Goal: Contribute content: Add original content to the website for others to see

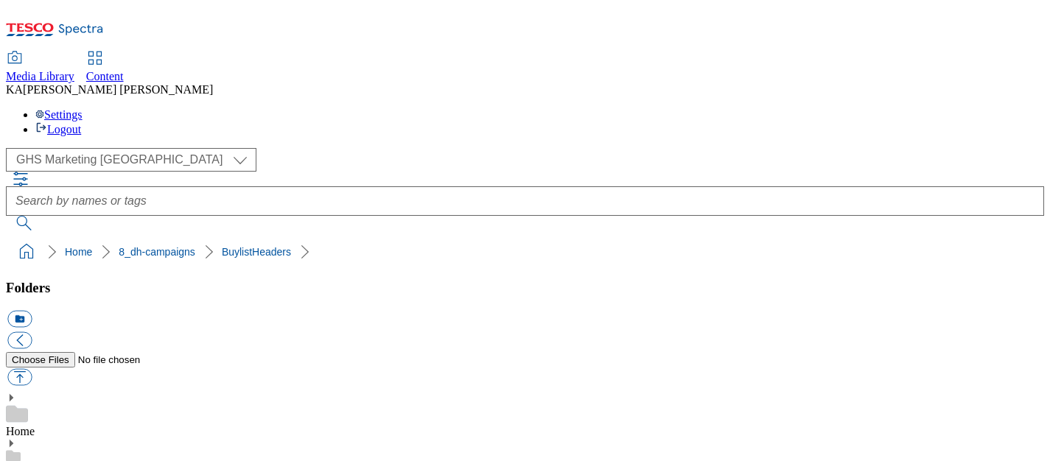
scroll to position [257, 0]
click at [32, 369] on button "button" at bounding box center [19, 377] width 24 height 17
type input "C:\fakepath\1755763161295-ad540948_Branston_LegoBrand_H_1184x333_V1.jpg"
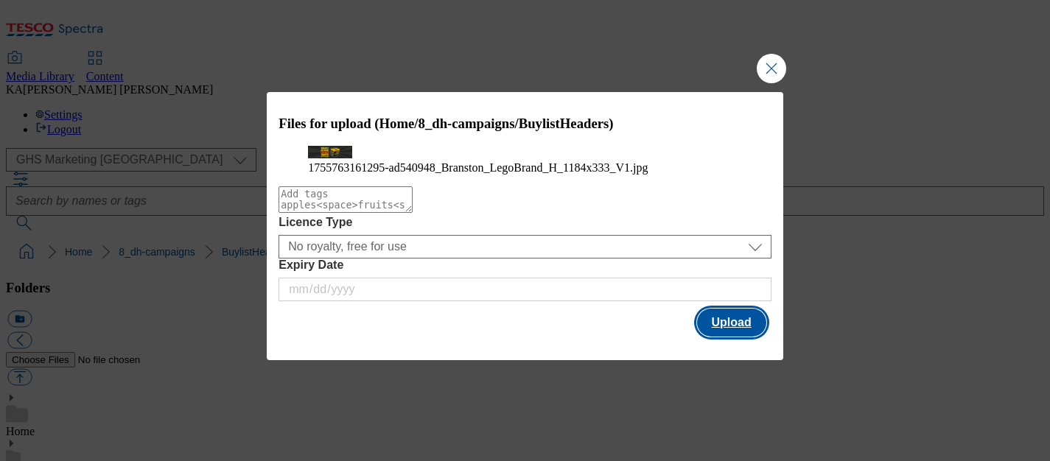
click at [723, 337] on button "Upload" at bounding box center [731, 323] width 69 height 28
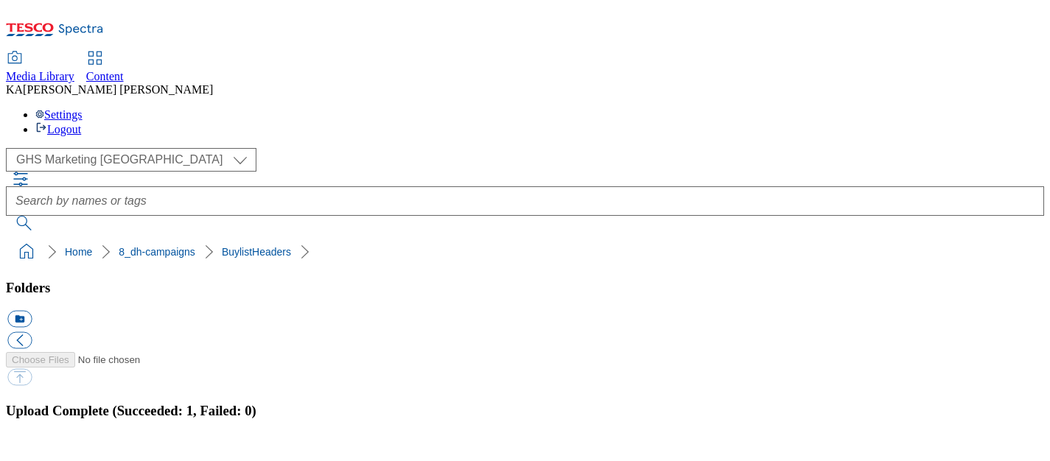
click at [29, 450] on button "button" at bounding box center [18, 457] width 22 height 14
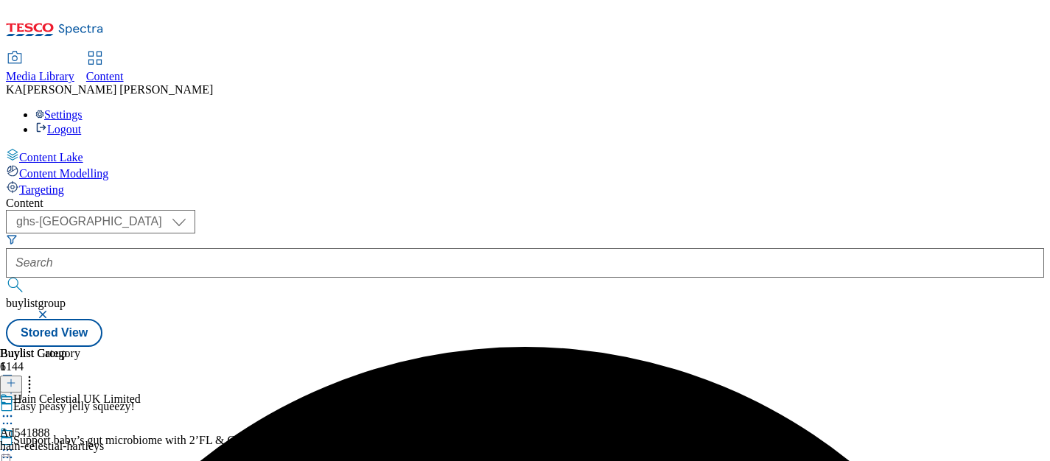
select select "ghs-[GEOGRAPHIC_DATA]"
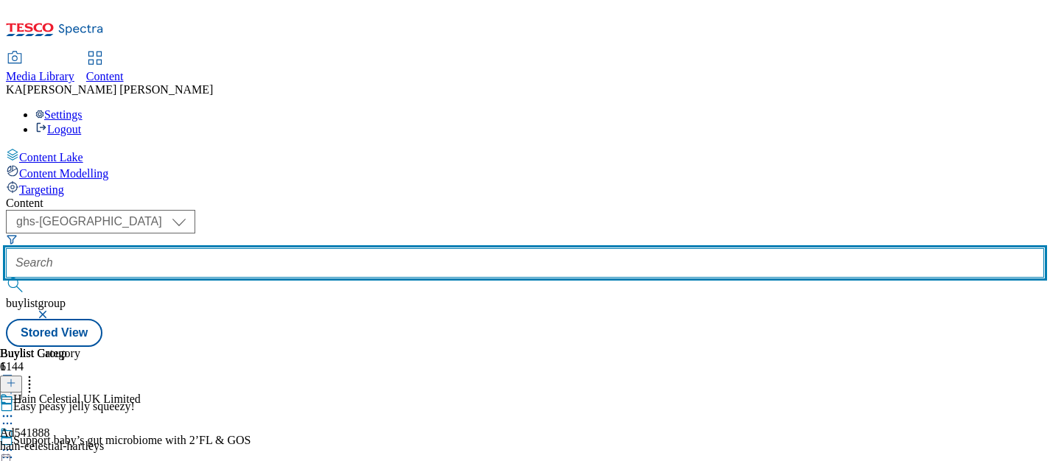
click at [349, 248] on input "text" at bounding box center [525, 262] width 1038 height 29
paste input "princes-branston-25tw28"
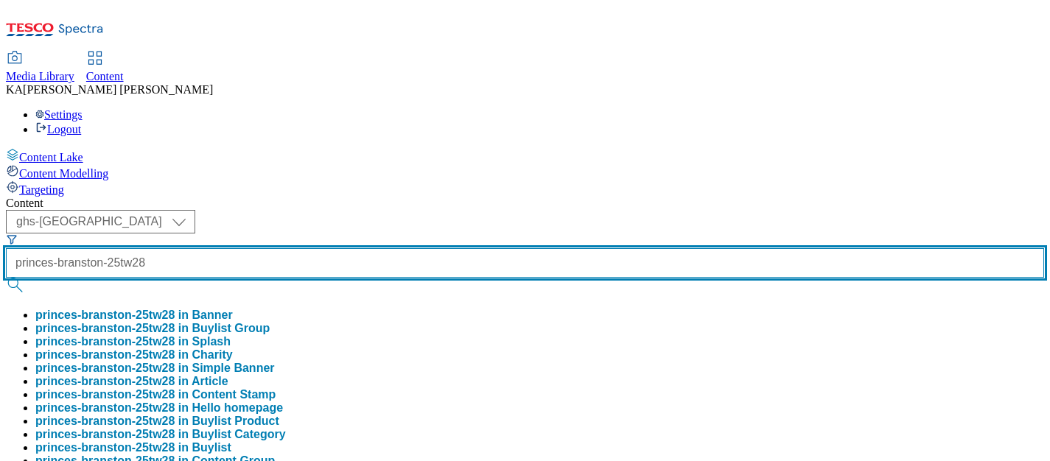
type input "princes-branston-25tw28"
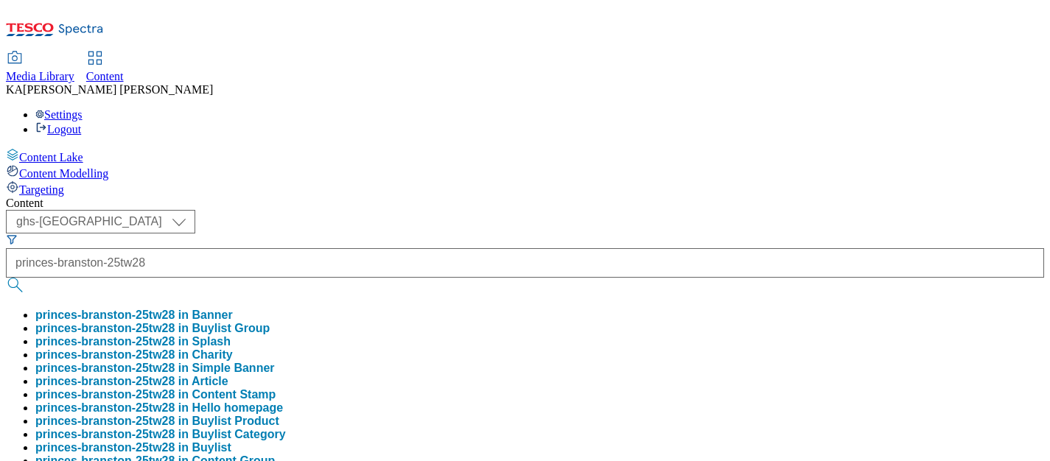
scroll to position [0, 0]
click at [270, 322] on button "princes-branston-25tw28 in Buylist Group" at bounding box center [152, 328] width 234 height 13
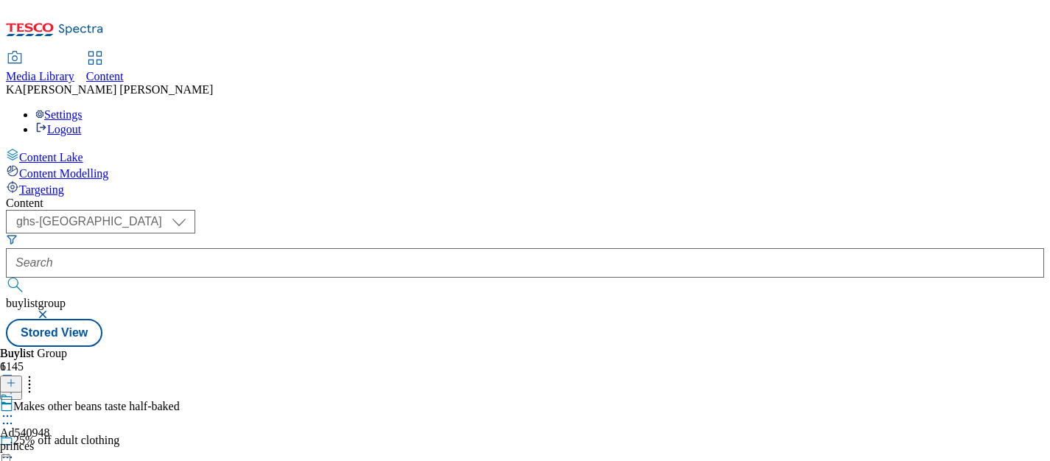
click at [15, 409] on icon at bounding box center [7, 416] width 15 height 15
click at [63, 442] on span "Edit" at bounding box center [54, 447] width 17 height 11
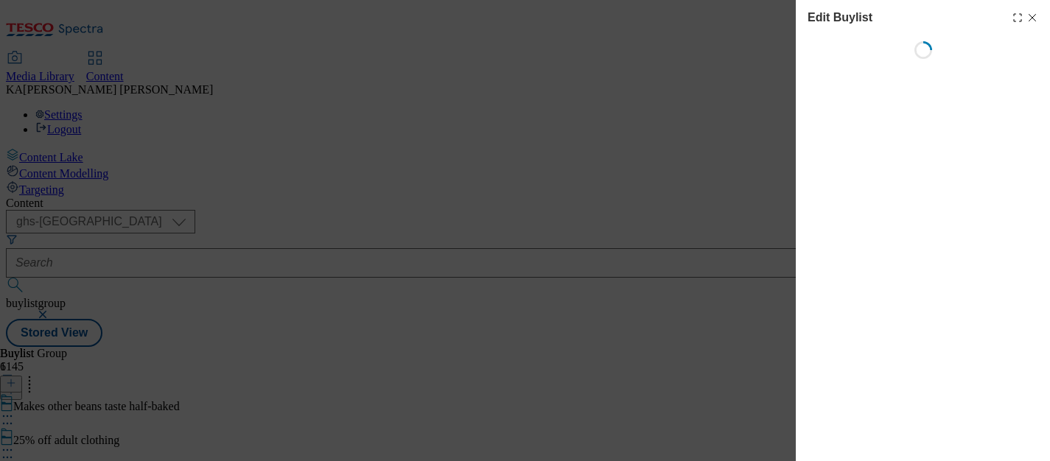
select select "tactical"
select select "supplier funded short term 1-3 weeks"
select select "Banner"
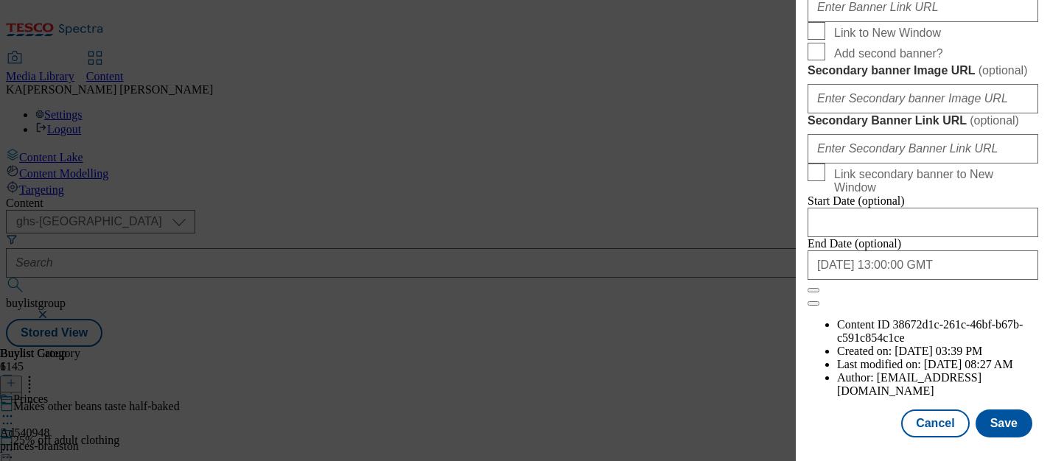
scroll to position [1522, 0]
paste input "https://digitalcontent.api.tesco.com/v2/media/ghs-mktg/0d81ecdd-989d-4107-8cbf-…"
type input "https://digitalcontent.api.tesco.com/v2/media/ghs-mktg/0d81ecdd-989d-4107-8cbf-…"
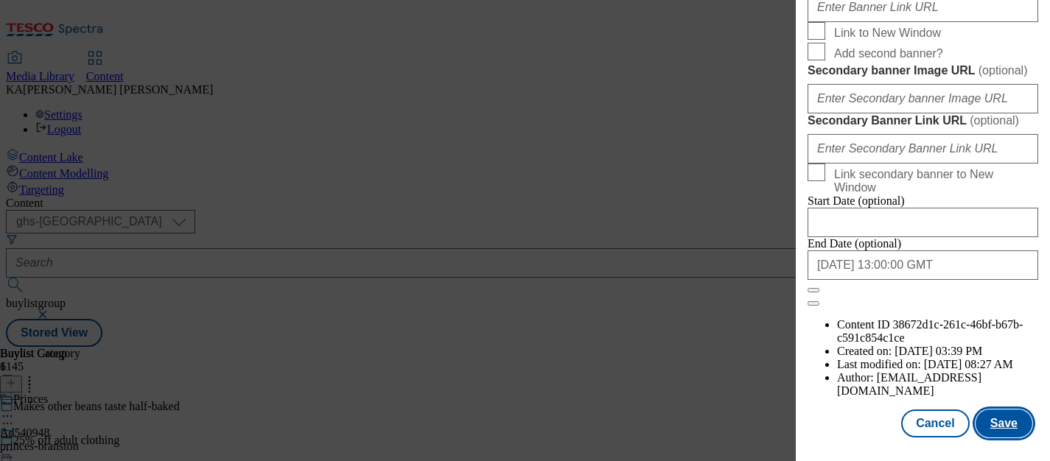
click at [994, 416] on button "Save" at bounding box center [1004, 424] width 57 height 28
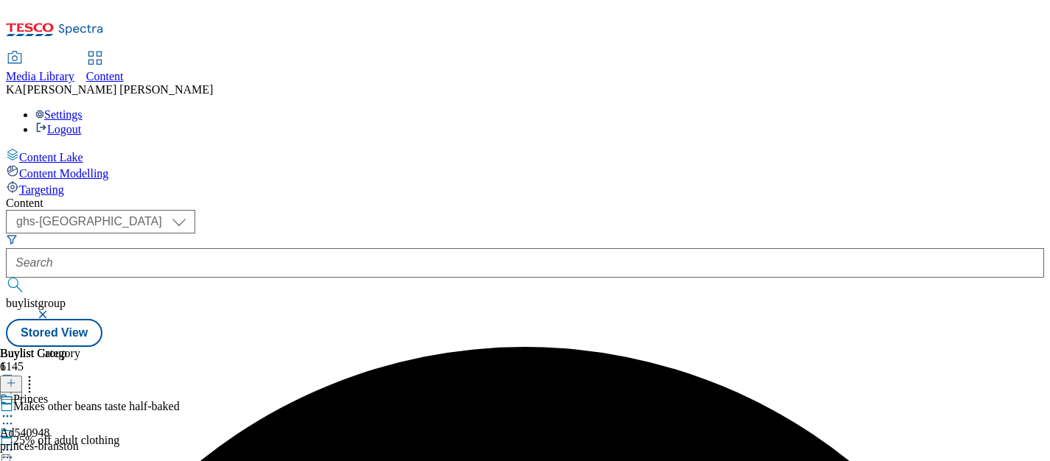
click at [15, 443] on icon at bounding box center [7, 450] width 15 height 15
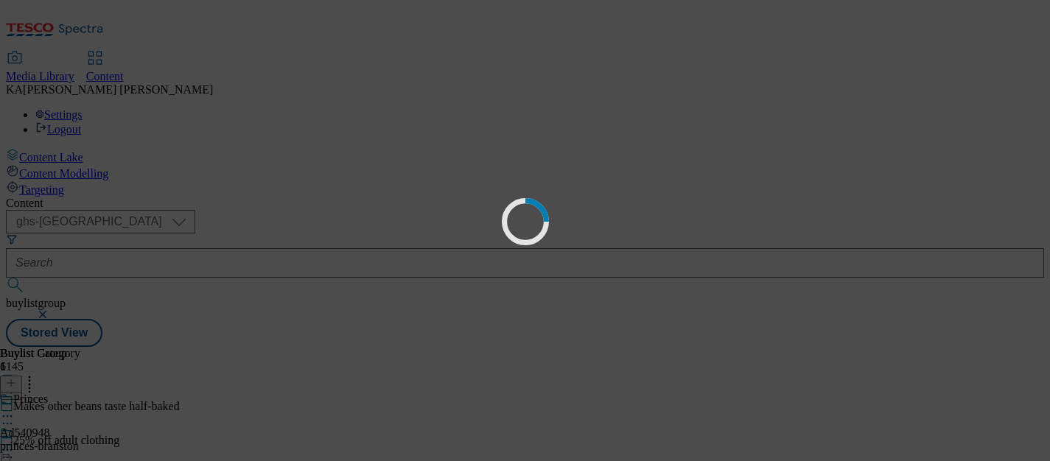
scroll to position [0, 0]
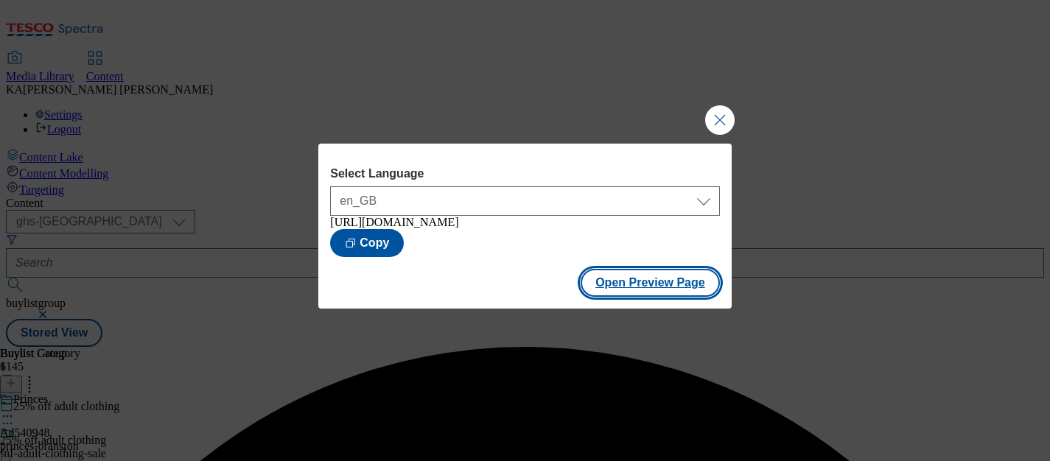
click at [606, 289] on button "Open Preview Page" at bounding box center [650, 283] width 139 height 28
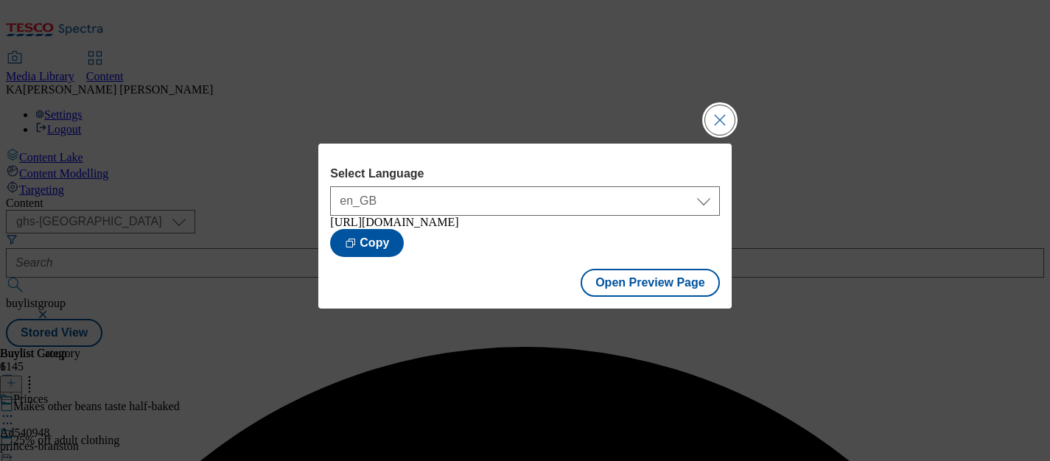
click at [705, 111] on button "Close Modal" at bounding box center [719, 119] width 29 height 29
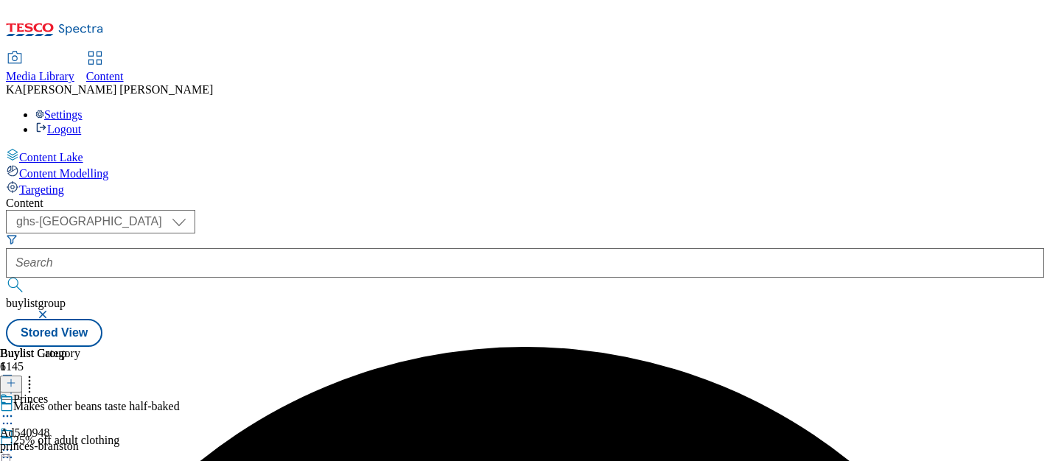
click at [5, 450] on circle at bounding box center [4, 451] width 2 height 2
